Goal: Task Accomplishment & Management: Manage account settings

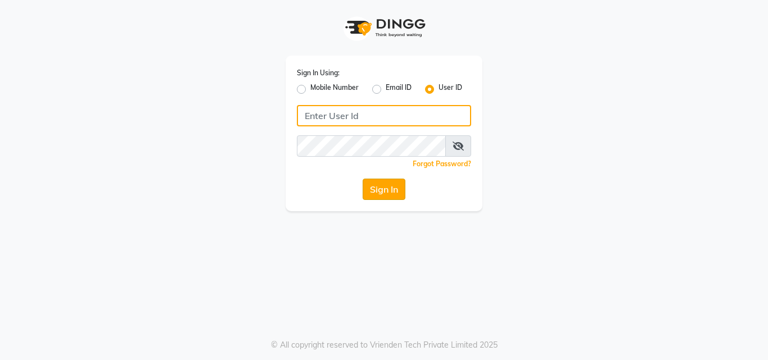
type input "[PERSON_NAME]"
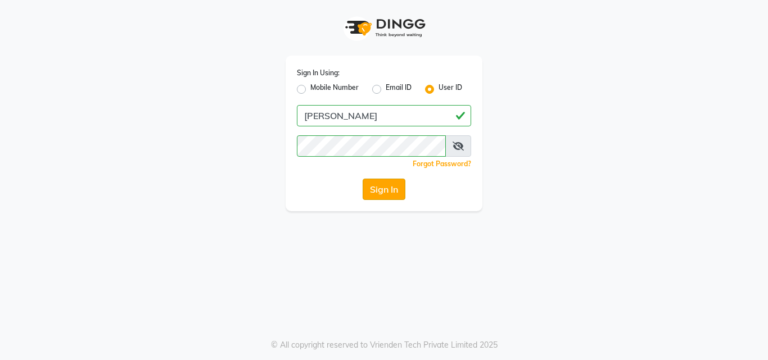
click at [378, 197] on button "Sign In" at bounding box center [383, 189] width 43 height 21
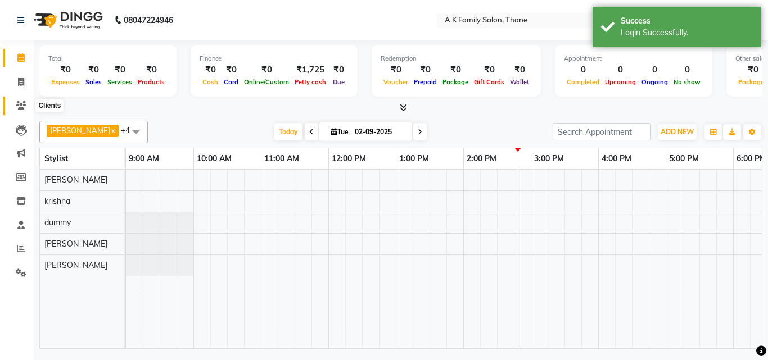
click at [26, 105] on icon at bounding box center [21, 105] width 11 height 8
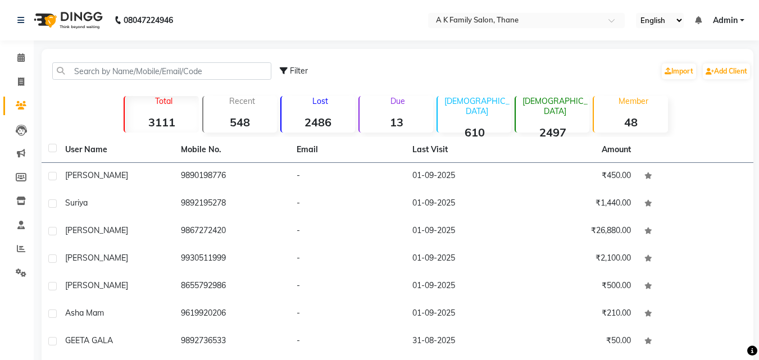
click at [105, 84] on div "Filter Import Add Client" at bounding box center [397, 70] width 707 height 35
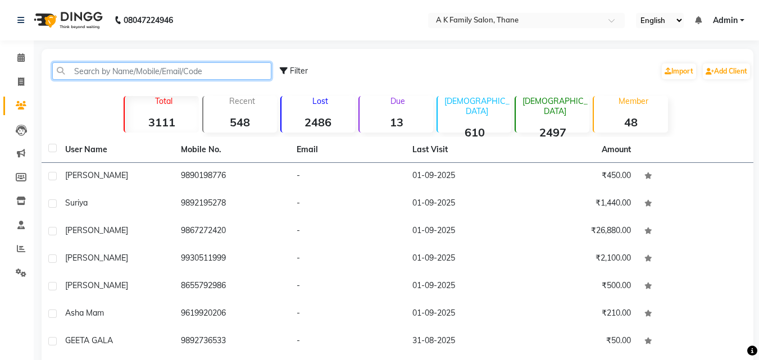
click at [89, 67] on input "text" at bounding box center [161, 70] width 219 height 17
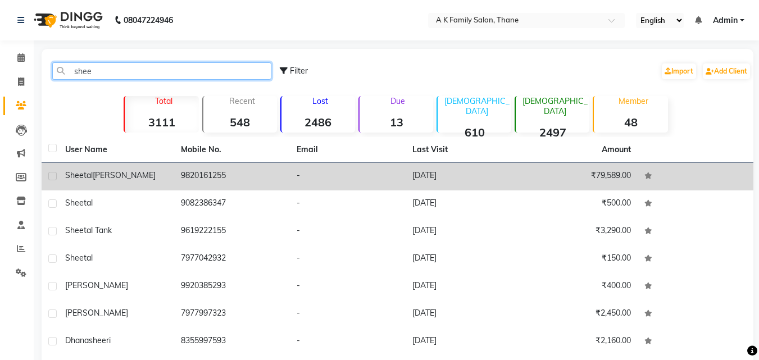
type input "shee"
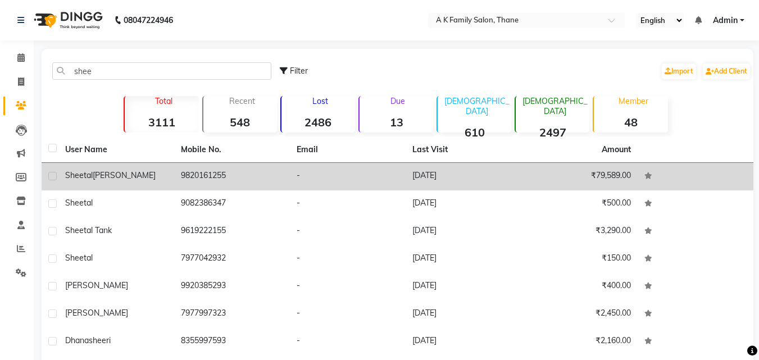
click at [97, 168] on td "[PERSON_NAME]" at bounding box center [116, 177] width 116 height 28
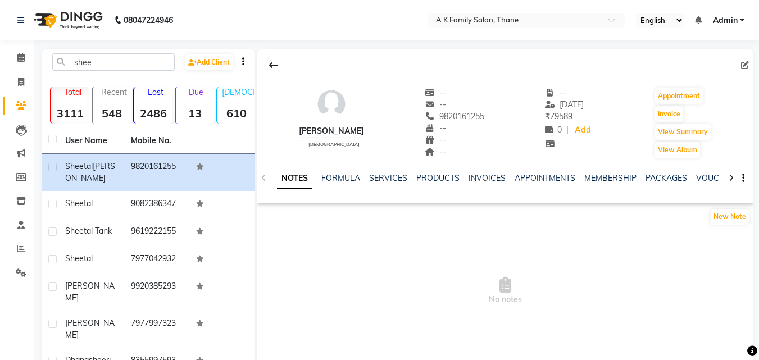
click at [398, 185] on div "NOTES FORMULA SERVICES PRODUCTS INVOICES APPOINTMENTS MEMBERSHIP PACKAGES VOUCH…" at bounding box center [492, 183] width 430 height 21
click at [401, 173] on link "SERVICES" at bounding box center [388, 178] width 38 height 10
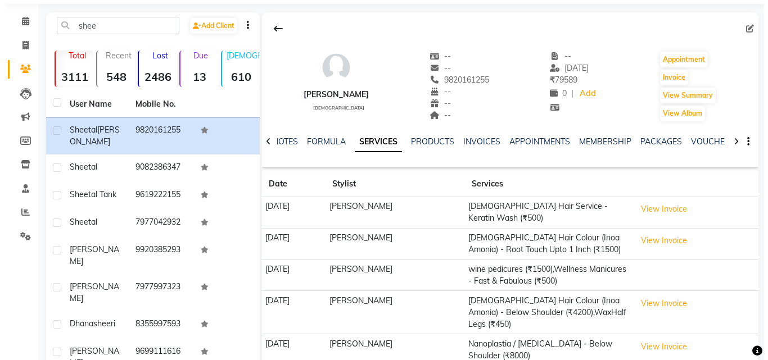
scroll to position [56, 0]
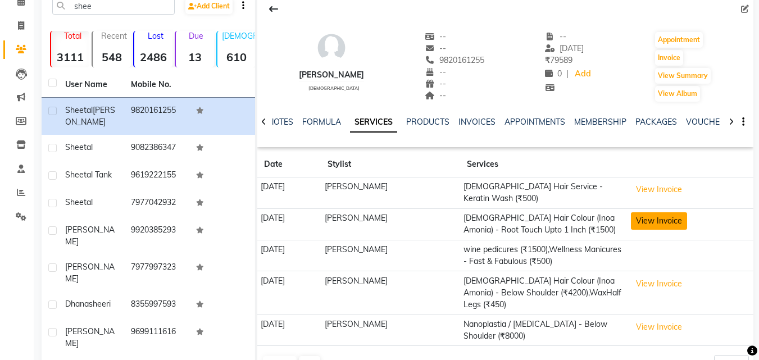
click at [652, 217] on button "View Invoice" at bounding box center [659, 220] width 56 height 17
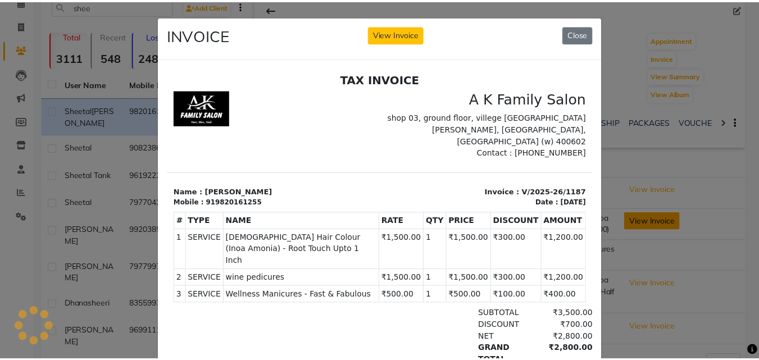
scroll to position [0, 0]
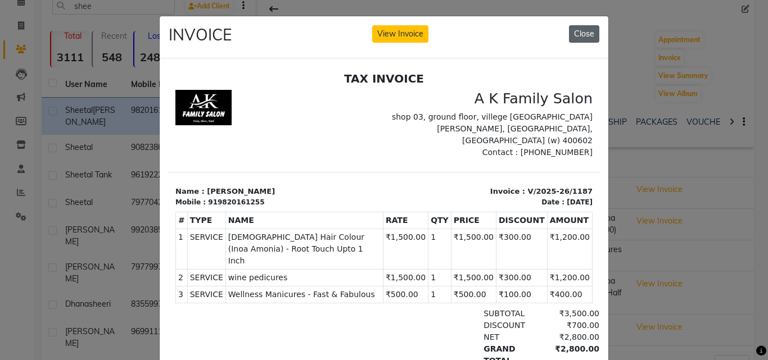
click at [570, 33] on button "Close" at bounding box center [584, 33] width 30 height 17
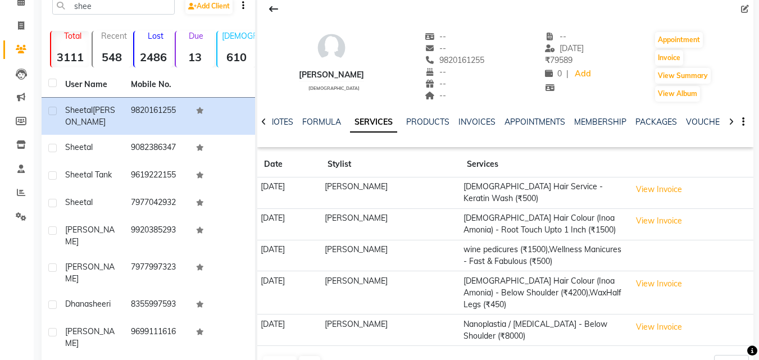
click at [652, 60] on div "[PERSON_NAME] [DEMOGRAPHIC_DATA] -- -- 9820161255 -- -- -- -- [DATE] ₹ 79589 0 …" at bounding box center [505, 61] width 496 height 83
click at [674, 62] on button "Invoice" at bounding box center [669, 58] width 28 height 16
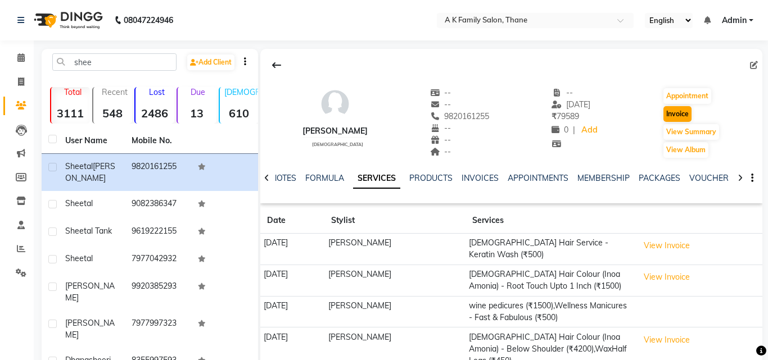
select select "5033"
select select "service"
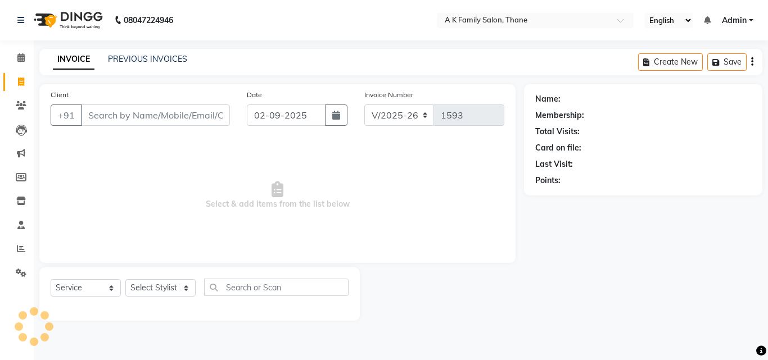
type input "9820161255"
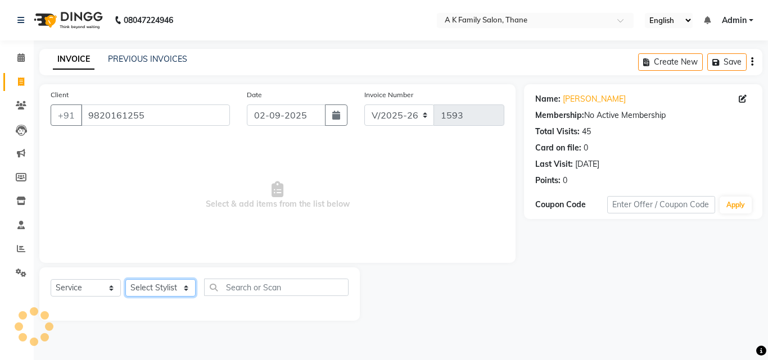
click at [182, 279] on select "Select Stylist [PERSON_NAME] dummy [PERSON_NAME] krishna [PERSON_NAME]" at bounding box center [160, 287] width 70 height 17
select select "32477"
click at [125, 279] on select "Select Stylist [PERSON_NAME] dummy [PERSON_NAME] krishna [PERSON_NAME]" at bounding box center [160, 287] width 70 height 17
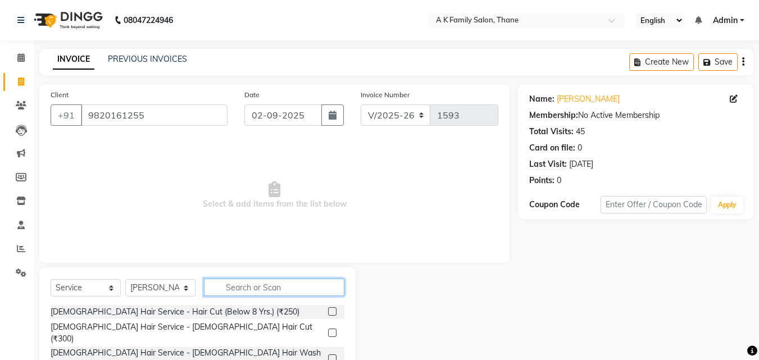
click at [269, 289] on input "text" at bounding box center [274, 287] width 140 height 17
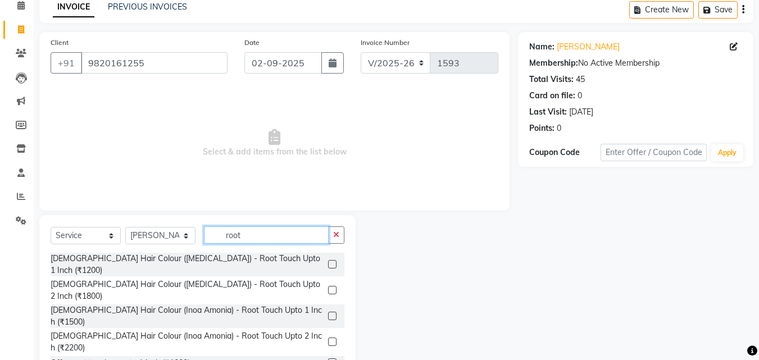
scroll to position [59, 0]
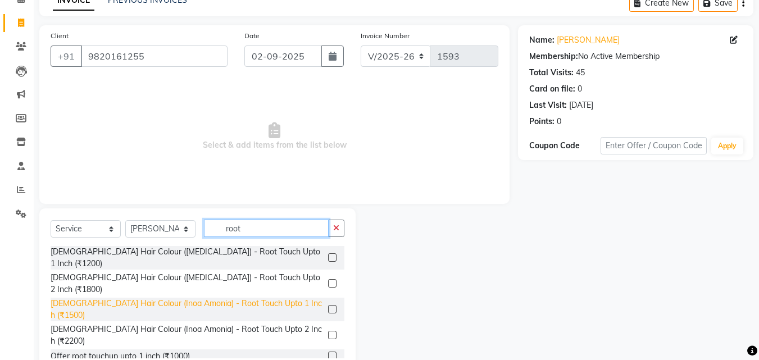
type input "root"
click at [177, 298] on div "[DEMOGRAPHIC_DATA] Hair Colour (Inoa Amonia) - Root Touch Upto 1 Inch (₹1500)" at bounding box center [187, 310] width 273 height 24
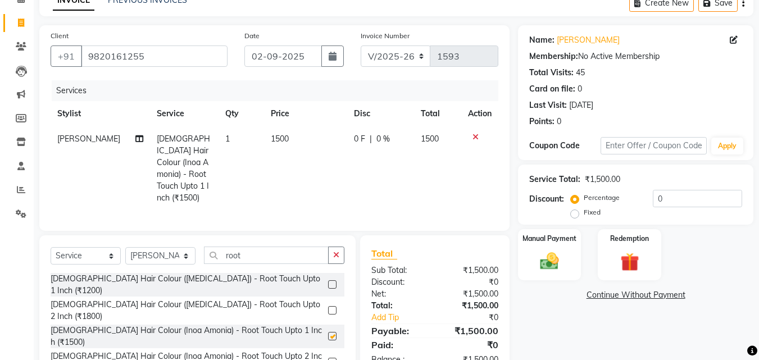
checkbox input "false"
click at [421, 140] on span "1500" at bounding box center [430, 139] width 18 height 10
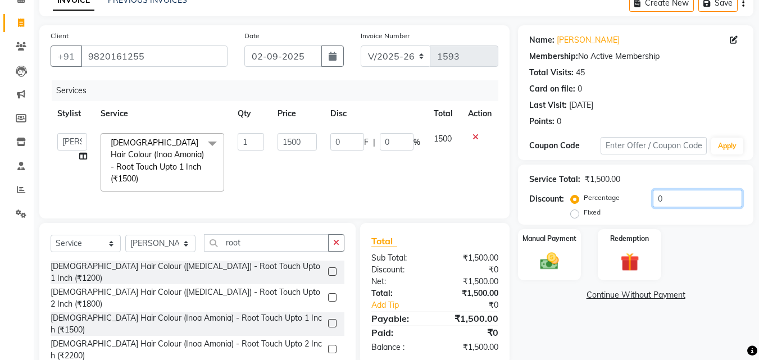
drag, startPoint x: 725, startPoint y: 209, endPoint x: 720, endPoint y: 205, distance: 6.4
click at [722, 206] on div "Percentage Fixed 0" at bounding box center [657, 205] width 169 height 30
click at [714, 198] on input "0" at bounding box center [697, 198] width 89 height 17
type input "2"
type input "30"
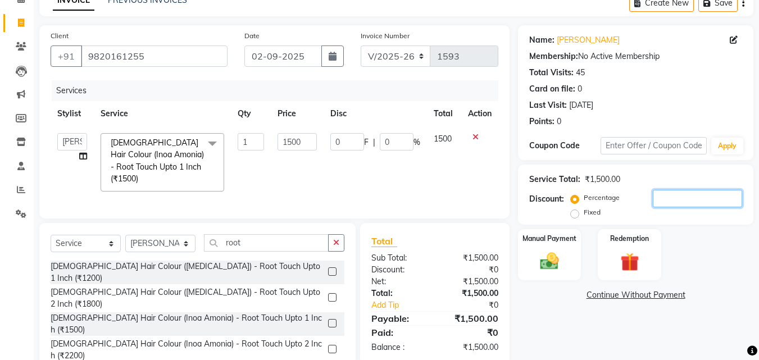
type input "2"
type input "20"
type input "300"
type input "20"
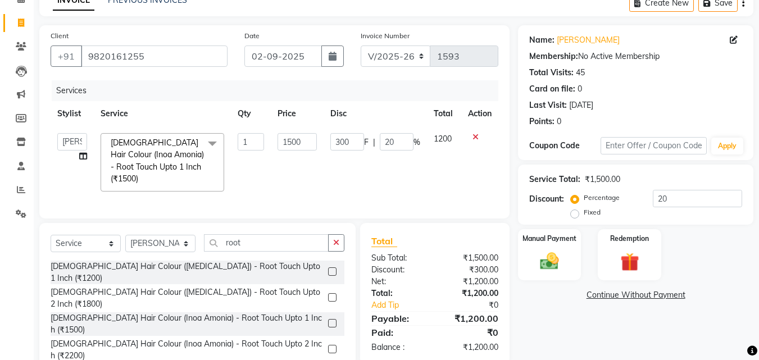
click at [437, 160] on td "1200" at bounding box center [444, 162] width 34 height 72
click at [157, 243] on select "Select Stylist [PERSON_NAME] dummy [PERSON_NAME] krishna [PERSON_NAME]" at bounding box center [160, 243] width 70 height 17
select select "52627"
click at [125, 235] on select "Select Stylist [PERSON_NAME] dummy [PERSON_NAME] krishna [PERSON_NAME]" at bounding box center [160, 243] width 70 height 17
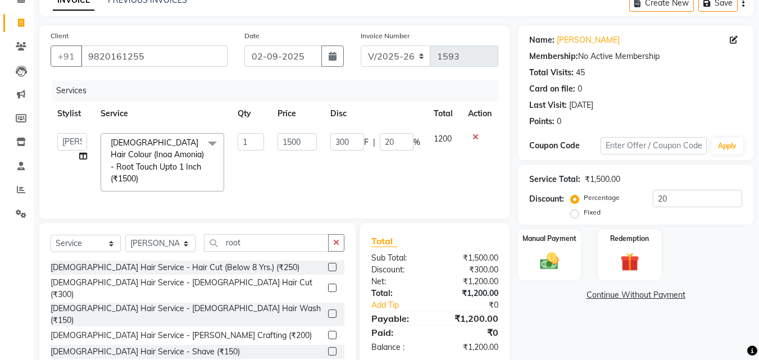
click at [279, 256] on div "Select Service Product Membership Package Voucher Prepaid Gift Card Select Styl…" at bounding box center [198, 247] width 294 height 26
click at [278, 248] on input "root" at bounding box center [266, 242] width 125 height 17
type input "r"
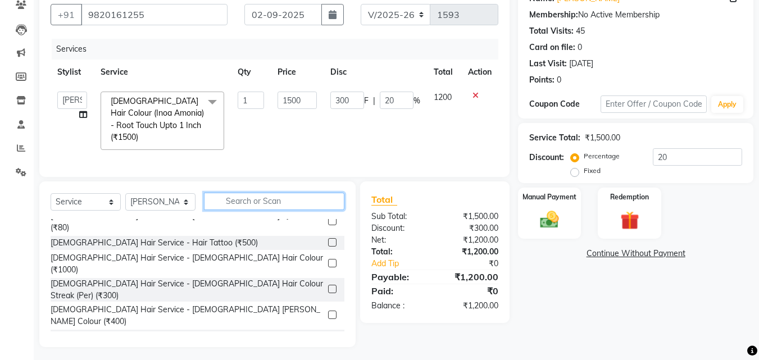
scroll to position [112, 0]
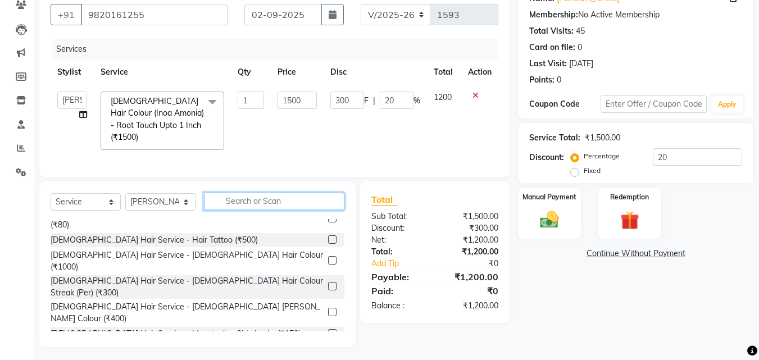
click at [270, 203] on input "text" at bounding box center [274, 201] width 140 height 17
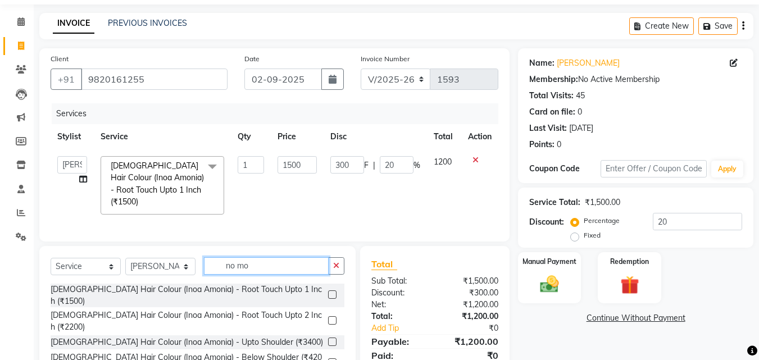
scroll to position [0, 0]
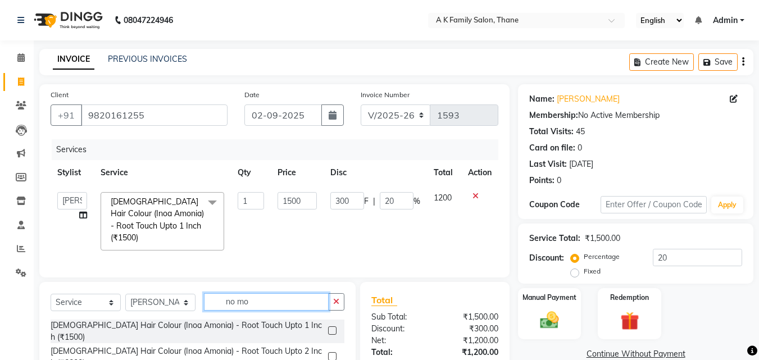
click at [257, 293] on input "no mo" at bounding box center [266, 301] width 125 height 17
click at [271, 293] on input "no mo" at bounding box center [266, 301] width 125 height 17
type input "n"
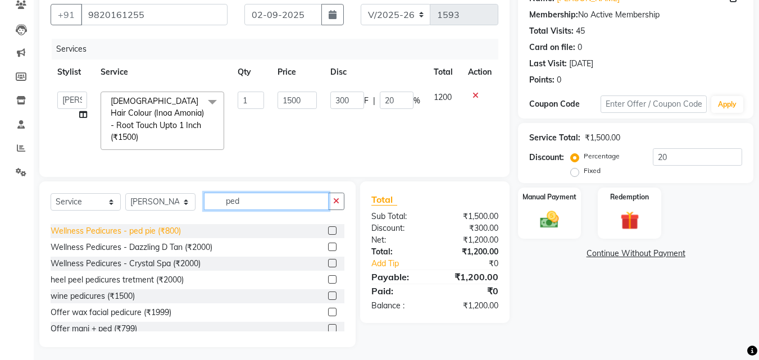
scroll to position [51, 0]
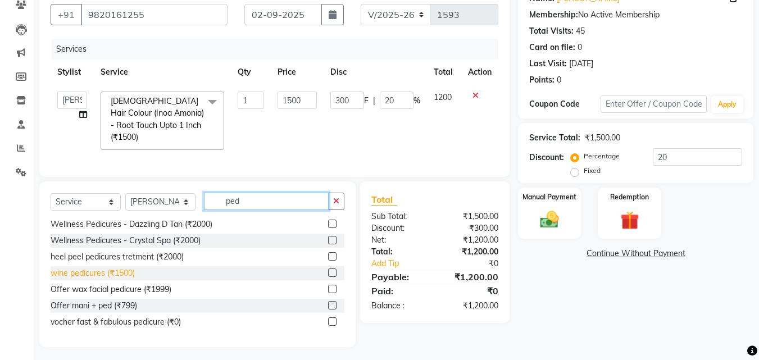
type input "ped"
click at [113, 267] on div "wine pedicures (₹1500)" at bounding box center [93, 273] width 84 height 12
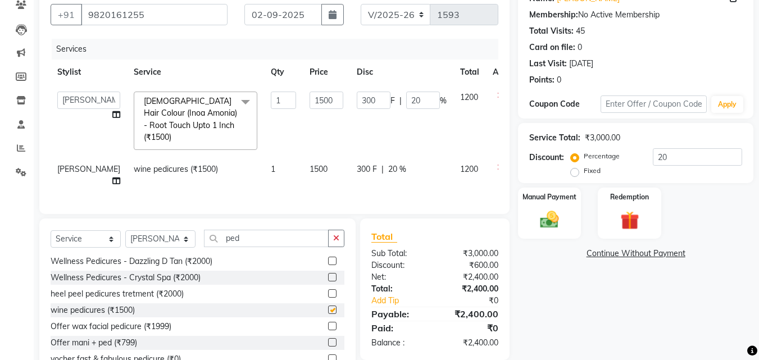
checkbox input "false"
click at [570, 210] on div "Manual Payment" at bounding box center [550, 213] width 66 height 53
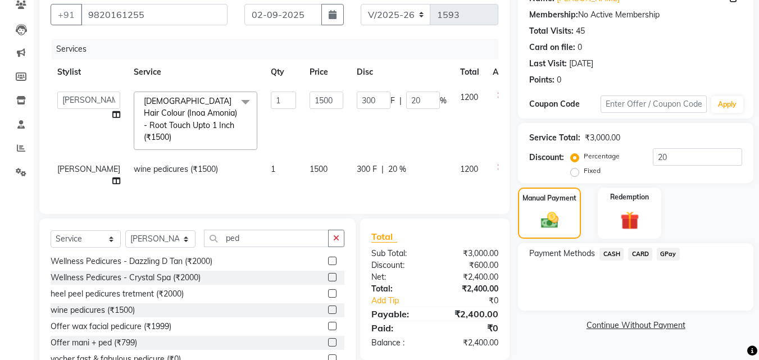
click at [660, 256] on span "GPay" at bounding box center [668, 254] width 23 height 13
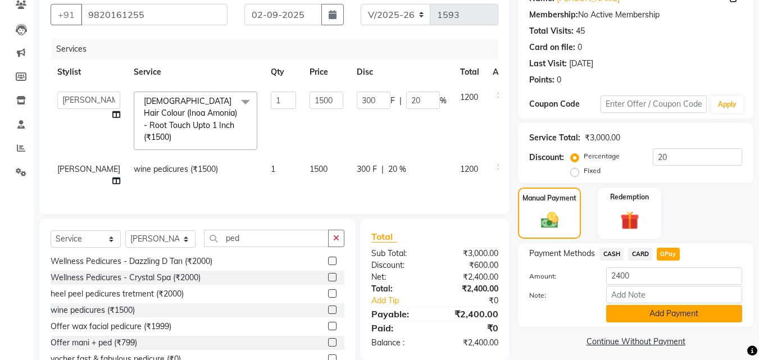
click at [669, 308] on button "Add Payment" at bounding box center [674, 313] width 136 height 17
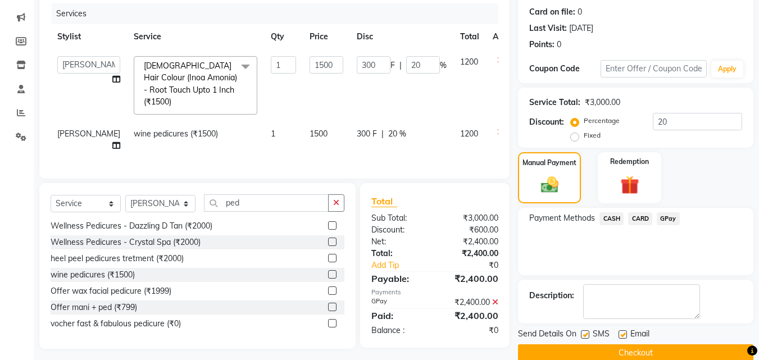
scroll to position [155, 0]
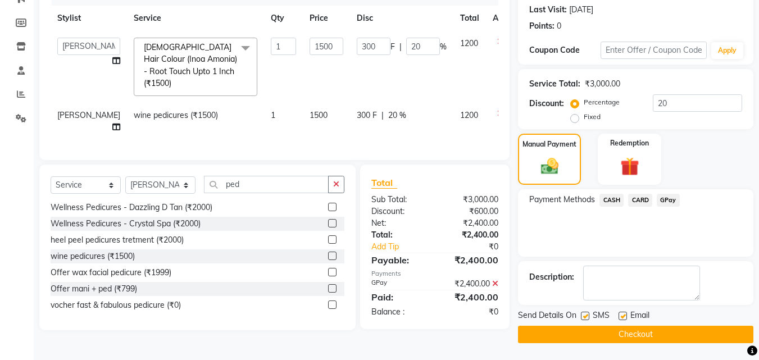
click at [665, 328] on button "Checkout" at bounding box center [635, 334] width 235 height 17
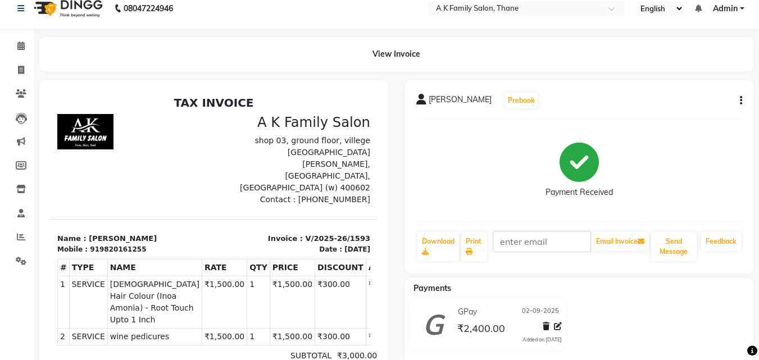
scroll to position [10, 0]
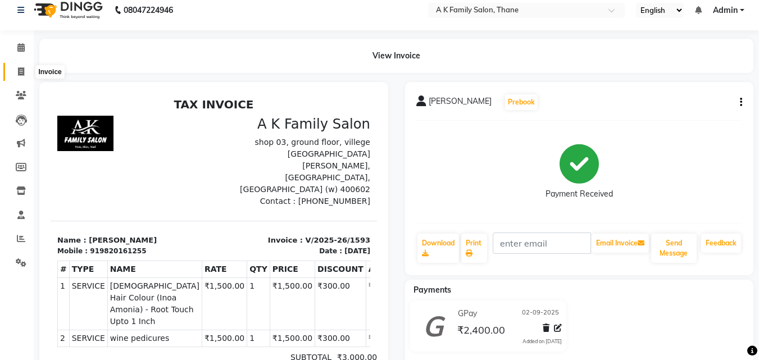
click at [18, 70] on icon at bounding box center [21, 71] width 6 height 8
select select "service"
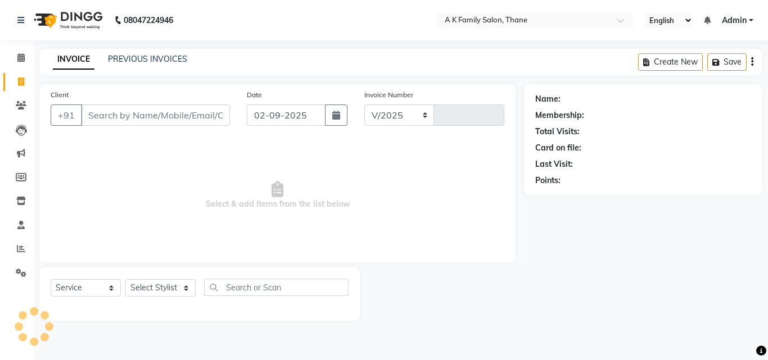
select select "5033"
type input "1594"
click at [94, 116] on input "Client" at bounding box center [155, 115] width 149 height 21
click at [101, 111] on input "Client" at bounding box center [155, 115] width 149 height 21
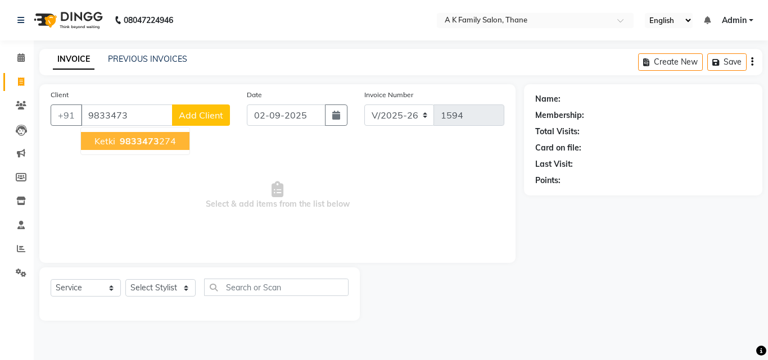
click at [155, 141] on span "9833473" at bounding box center [139, 140] width 39 height 11
type input "9833473274"
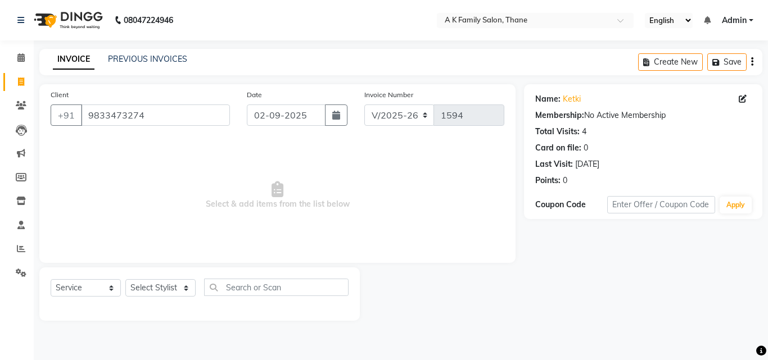
click at [576, 133] on div "Total Visits:" at bounding box center [557, 132] width 44 height 12
click at [568, 94] on link "Ketki" at bounding box center [571, 99] width 18 height 12
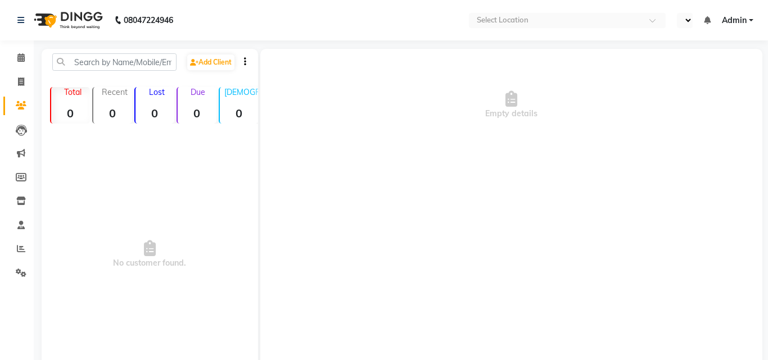
select select "en"
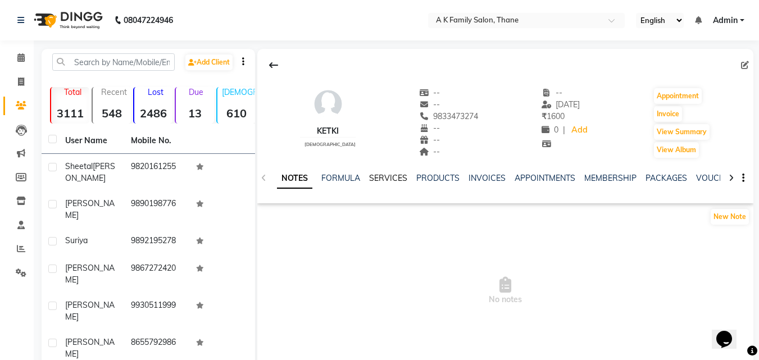
click at [387, 173] on link "SERVICES" at bounding box center [388, 178] width 38 height 10
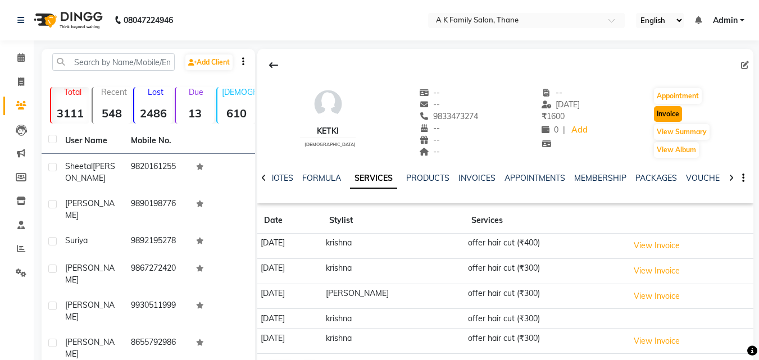
click at [661, 116] on button "Invoice" at bounding box center [668, 114] width 28 height 16
select select "5033"
select select "service"
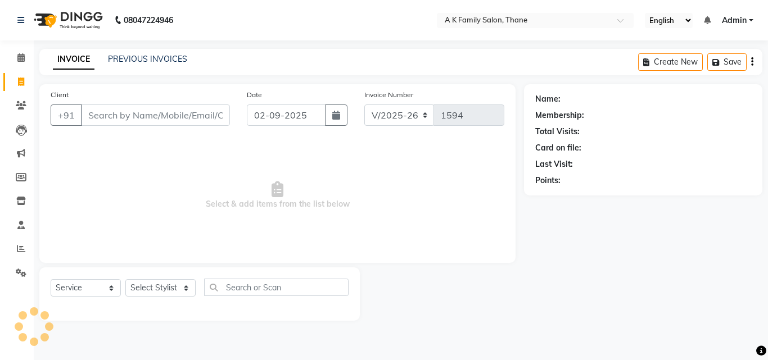
type input "9833473274"
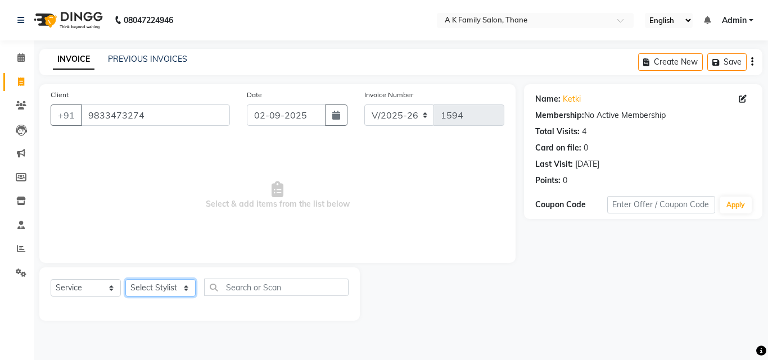
click at [149, 284] on select "Select Stylist [PERSON_NAME] dummy [PERSON_NAME] krishna [PERSON_NAME]" at bounding box center [160, 287] width 70 height 17
select select "34236"
click at [125, 279] on select "Select Stylist [PERSON_NAME] dummy [PERSON_NAME] krishna [PERSON_NAME]" at bounding box center [160, 287] width 70 height 17
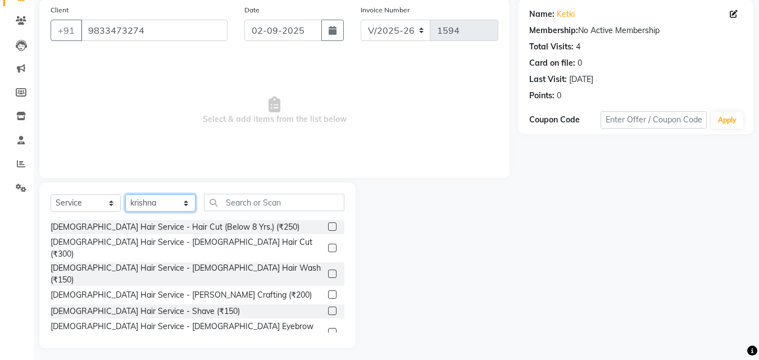
scroll to position [90, 0]
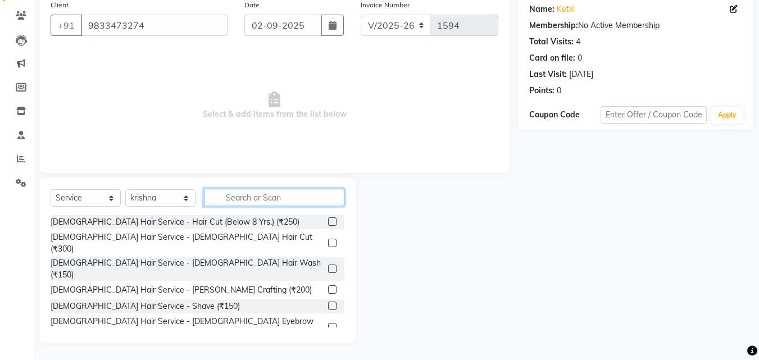
click at [254, 193] on input "text" at bounding box center [274, 197] width 140 height 17
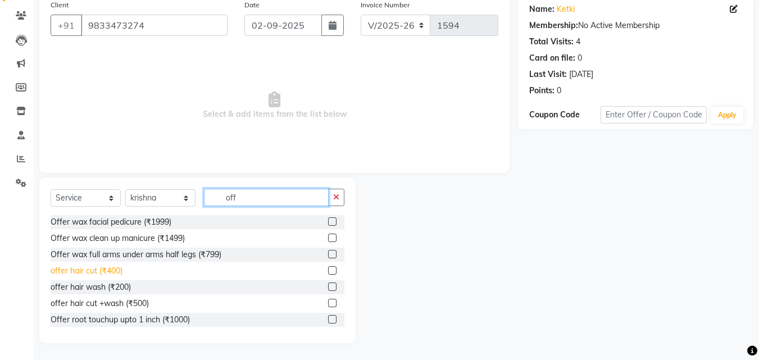
type input "off"
click at [111, 266] on div "offer hair cut (₹400)" at bounding box center [87, 271] width 72 height 12
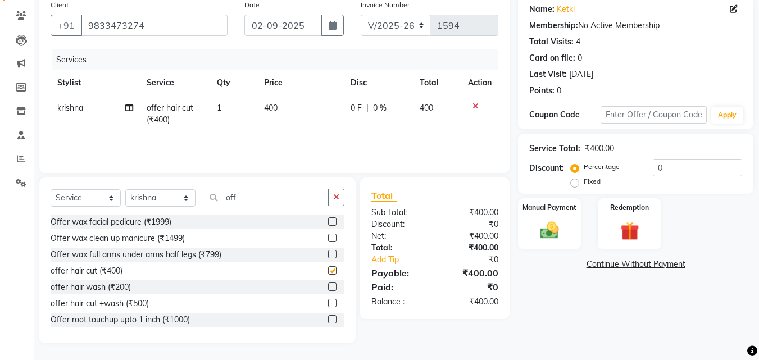
checkbox input "false"
click at [543, 234] on img at bounding box center [549, 230] width 31 height 22
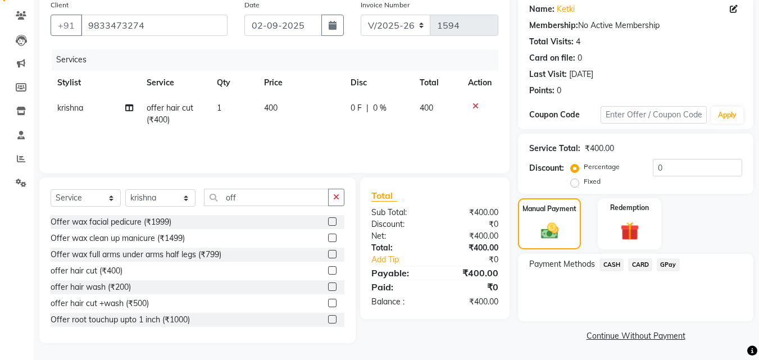
click at [669, 262] on span "GPay" at bounding box center [668, 264] width 23 height 13
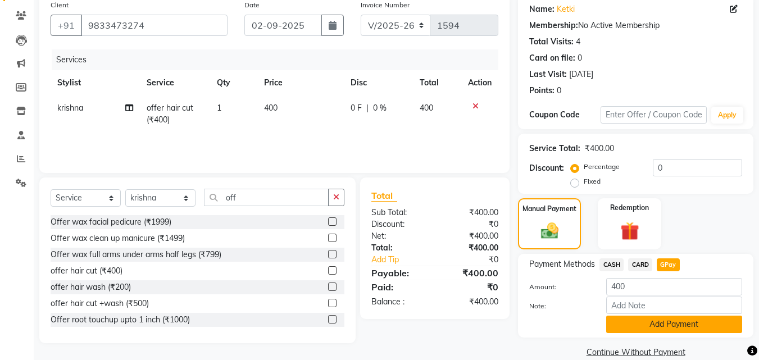
click at [646, 327] on button "Add Payment" at bounding box center [674, 324] width 136 height 17
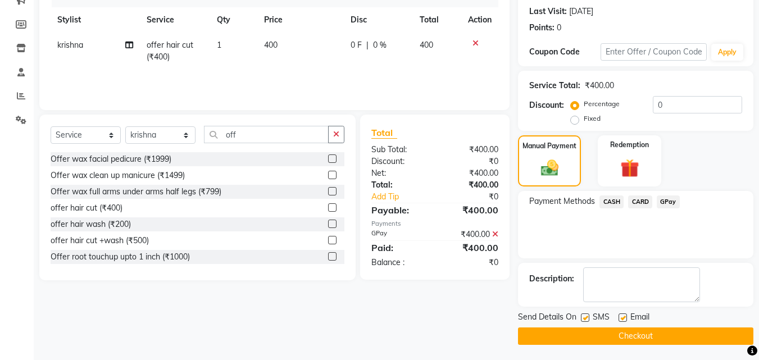
scroll to position [155, 0]
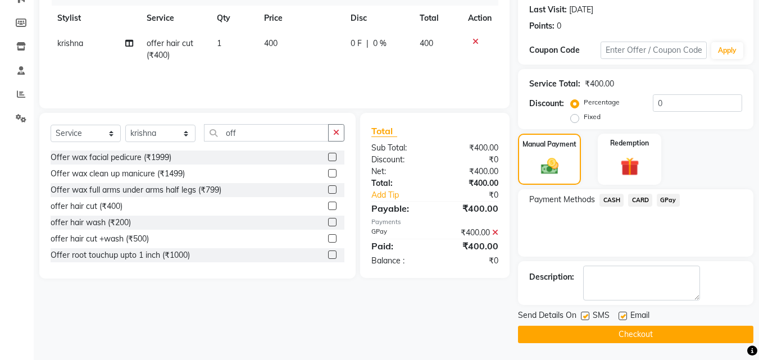
click at [656, 334] on button "Checkout" at bounding box center [635, 334] width 235 height 17
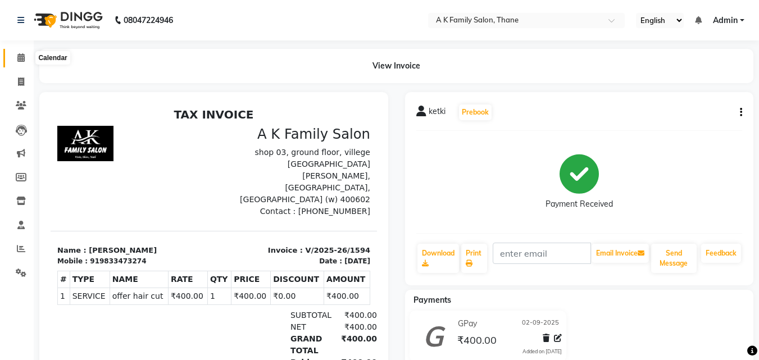
click at [23, 58] on icon at bounding box center [20, 57] width 7 height 8
